Goal: Information Seeking & Learning: Check status

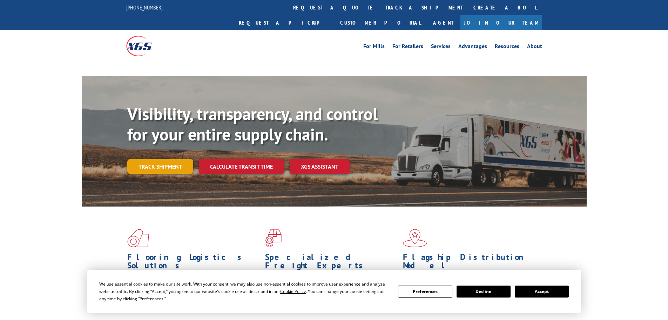
click at [159, 159] on link "Track shipment" at bounding box center [160, 166] width 66 height 15
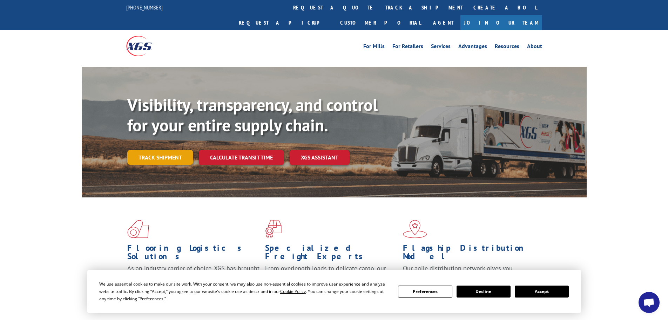
click at [169, 150] on link "Track shipment" at bounding box center [160, 157] width 66 height 15
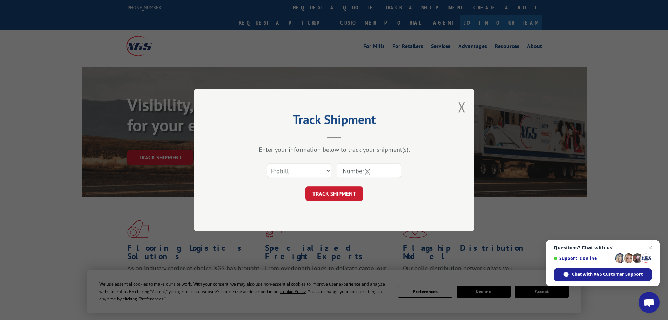
click at [353, 171] on input at bounding box center [369, 170] width 65 height 15
paste input "17477958"
type input "17477958"
click at [337, 192] on button "TRACK SHIPMENT" at bounding box center [335, 193] width 58 height 15
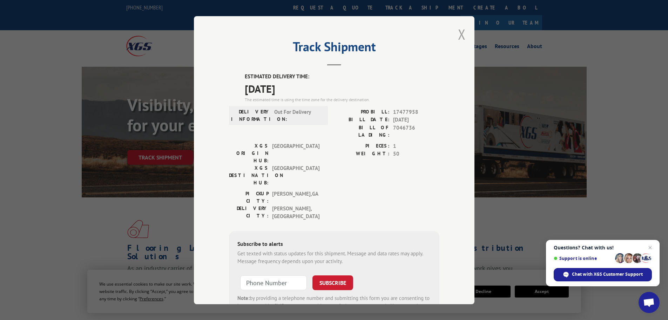
click at [459, 33] on button "Close modal" at bounding box center [462, 34] width 8 height 19
